Goal: Transaction & Acquisition: Download file/media

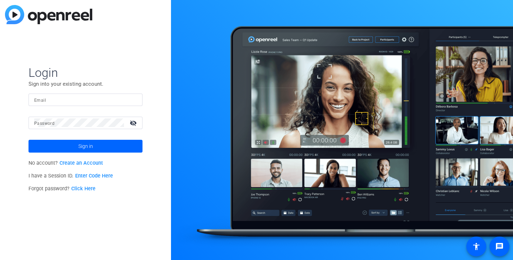
click at [63, 100] on input "Email" at bounding box center [85, 99] width 103 height 9
type input "[PERSON_NAME][EMAIL_ADDRESS][PERSON_NAME][PERSON_NAME][DOMAIN_NAME]"
click at [28, 140] on button "Sign in" at bounding box center [85, 146] width 114 height 13
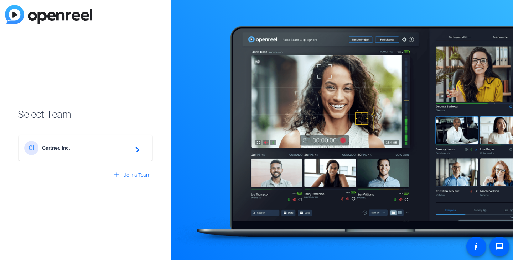
click at [69, 147] on span "Gartner, Inc." at bounding box center [86, 148] width 89 height 6
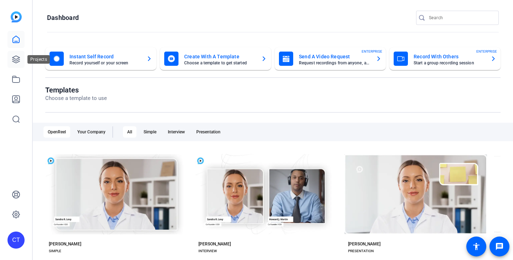
click at [20, 59] on link at bounding box center [15, 59] width 17 height 17
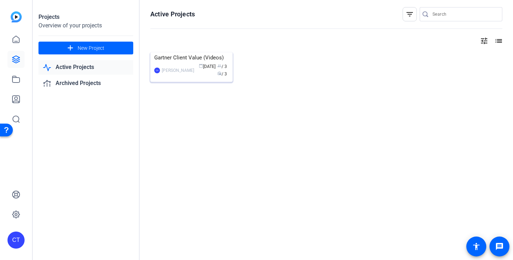
click at [182, 63] on div "Gartner Client Value (Videos)" at bounding box center [191, 57] width 74 height 11
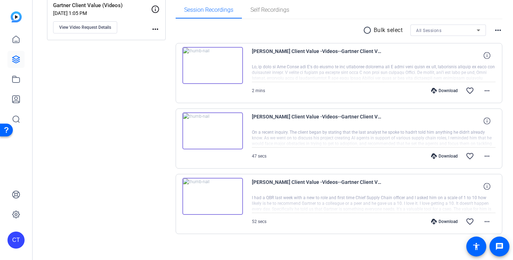
scroll to position [119, 0]
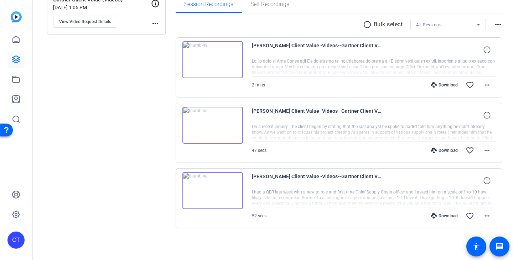
click at [276, 195] on div at bounding box center [374, 198] width 244 height 18
click at [482, 216] on mat-icon "more_horiz" at bounding box center [486, 216] width 9 height 9
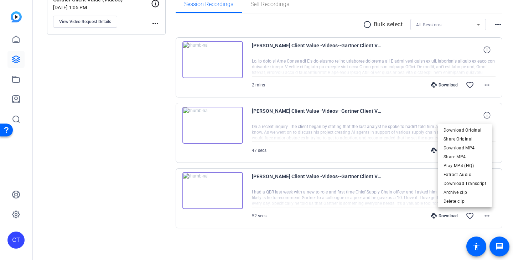
click at [440, 216] on div at bounding box center [256, 130] width 513 height 260
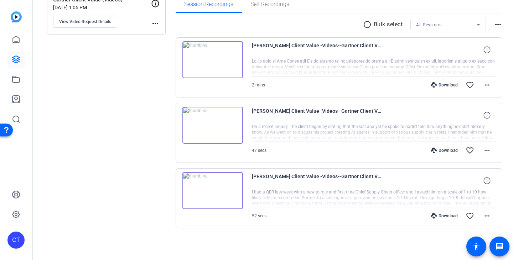
click at [431, 216] on icon at bounding box center [434, 216] width 6 height 6
click at [482, 219] on mat-icon "more_horiz" at bounding box center [486, 216] width 9 height 9
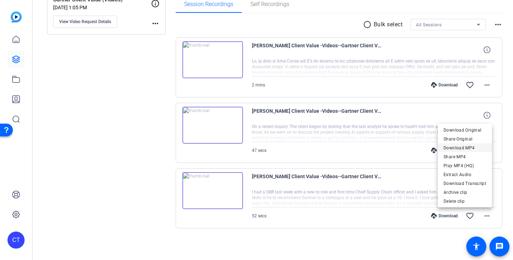
click at [475, 147] on span "Download MP4" at bounding box center [464, 148] width 43 height 9
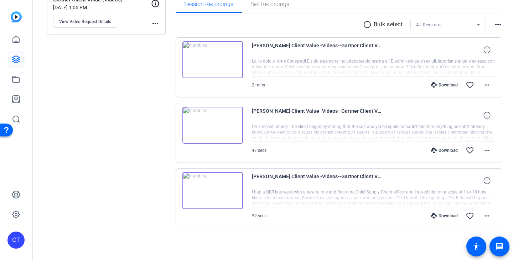
click at [248, 249] on div "radio_button_unchecked Bulk select All Sessions more_horiz [PERSON_NAME] Client…" at bounding box center [338, 133] width 327 height 238
